Goal: Information Seeking & Learning: Find specific fact

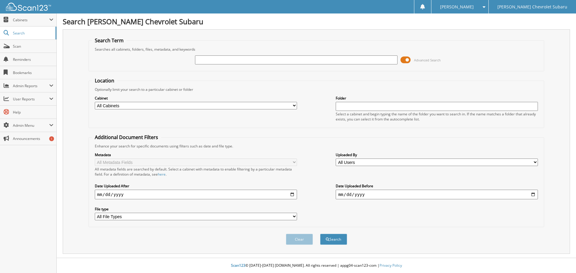
click at [225, 62] on input "text" at bounding box center [296, 59] width 202 height 9
type input "102941"
click at [320, 234] on button "Search" at bounding box center [333, 239] width 27 height 11
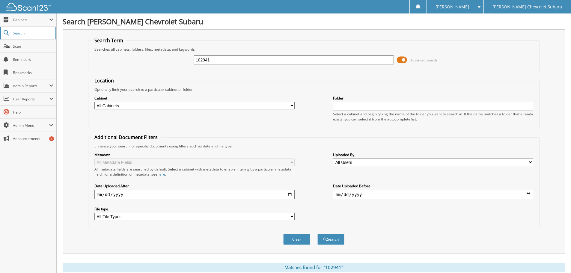
click at [22, 33] on span "Search" at bounding box center [33, 33] width 40 height 5
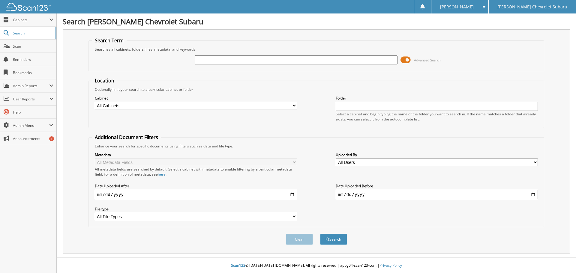
click at [248, 59] on input "text" at bounding box center [296, 59] width 202 height 9
type input "2"
type input "102941"
click at [320, 234] on button "Search" at bounding box center [333, 239] width 27 height 11
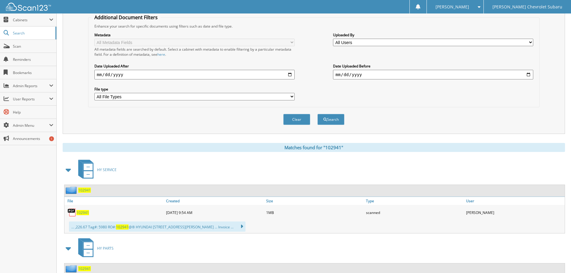
scroll to position [150, 0]
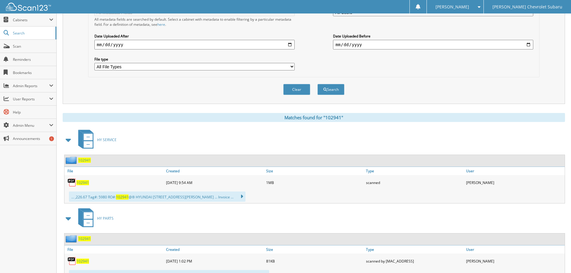
click at [84, 184] on span "102941" at bounding box center [82, 182] width 13 height 5
click at [81, 185] on span "102941" at bounding box center [82, 182] width 13 height 5
click at [82, 185] on span "102941" at bounding box center [82, 182] width 13 height 5
drag, startPoint x: 164, startPoint y: 86, endPoint x: 128, endPoint y: 64, distance: 42.3
click at [164, 86] on div "Clear Search" at bounding box center [314, 89] width 452 height 24
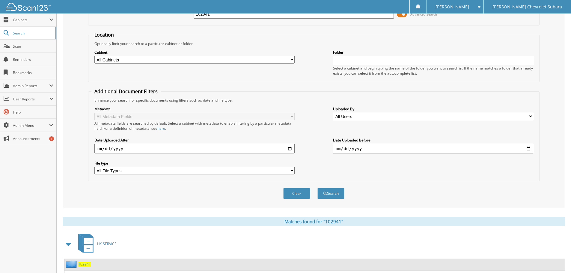
scroll to position [0, 0]
